Goal: Task Accomplishment & Management: Manage account settings

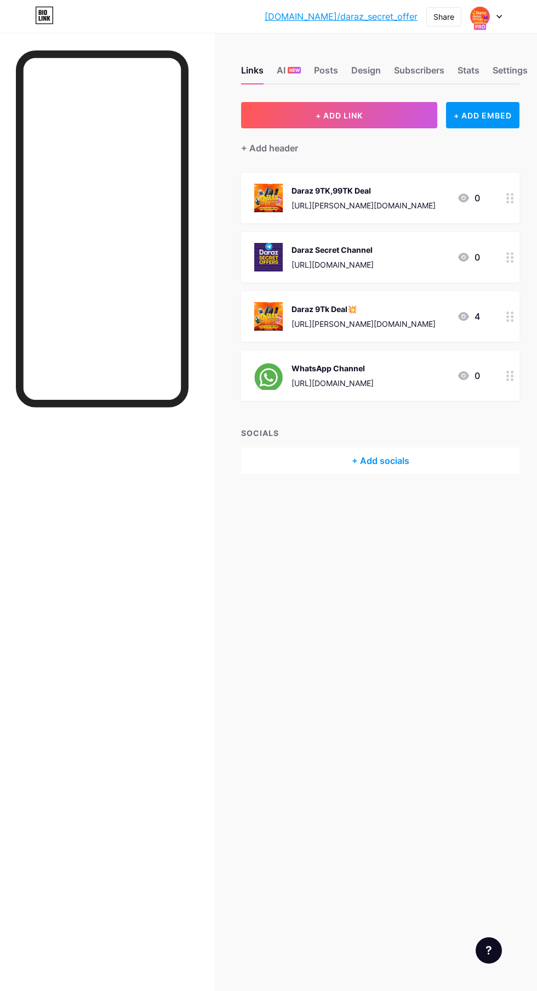
click at [480, 22] on img at bounding box center [481, 17] width 18 height 18
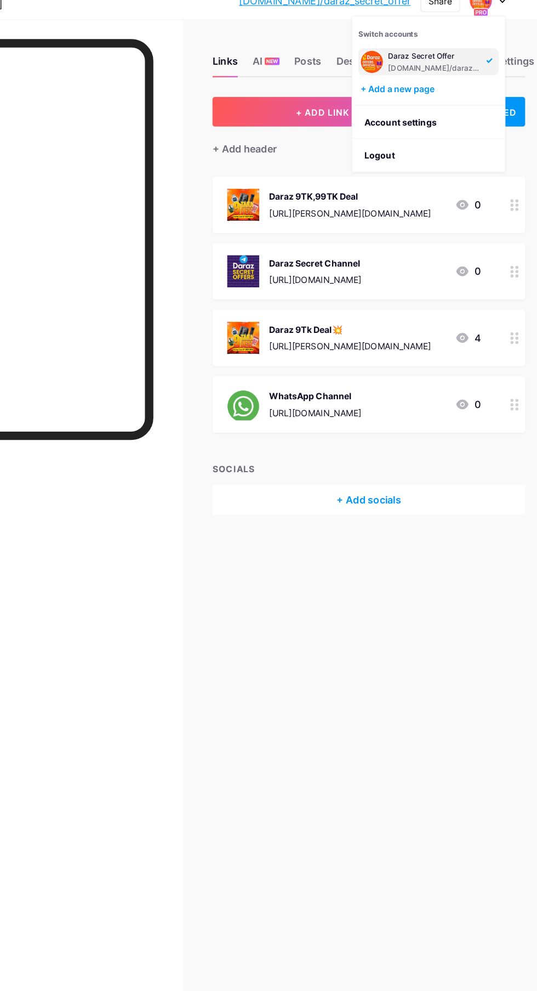
scroll to position [7, 0]
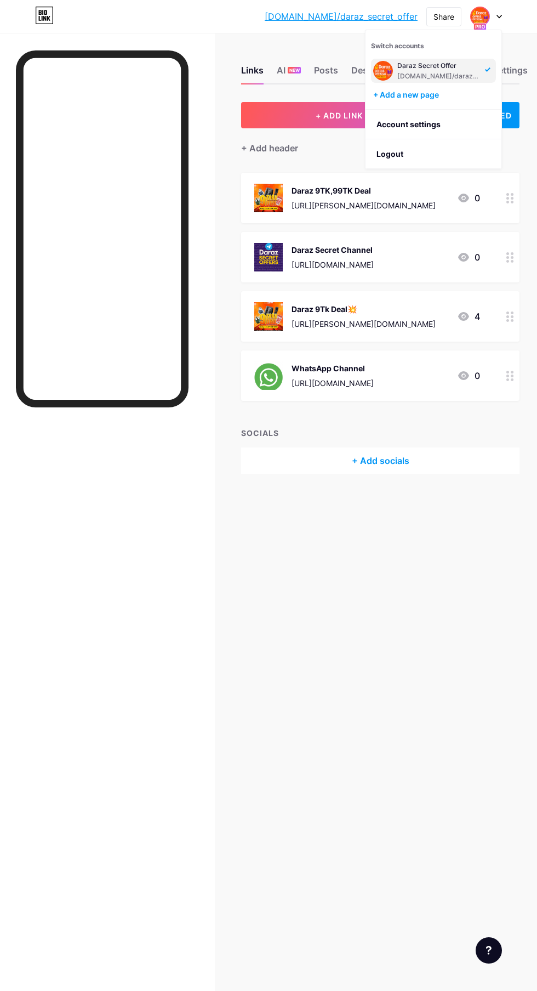
click at [413, 700] on div "Links AI NEW Posts Design Subscribers Stats Settings + ADD LINK + ADD EMBED + A…" at bounding box center [268, 495] width 537 height 991
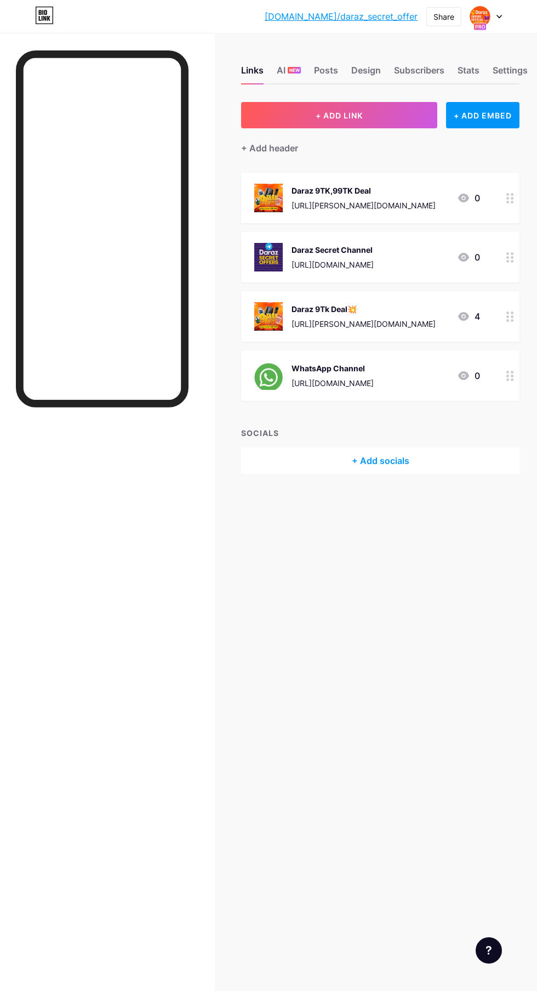
scroll to position [0, 0]
